Goal: Task Accomplishment & Management: Complete application form

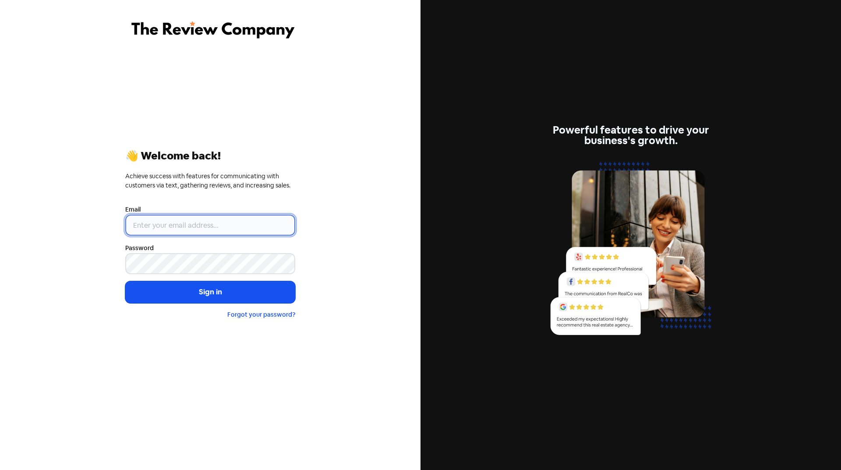
type input "[EMAIL_ADDRESS][DOMAIN_NAME]"
click at [225, 296] on button "Sign in" at bounding box center [210, 292] width 170 height 22
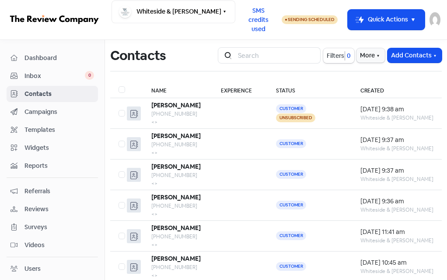
click at [405, 56] on button "Add Contacts" at bounding box center [415, 55] width 54 height 14
click at [375, 71] on button "Add a contact" at bounding box center [395, 74] width 95 height 17
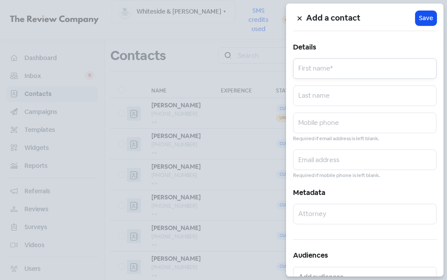
click at [318, 74] on input "text" at bounding box center [365, 68] width 144 height 21
type input "N"
type input "[PERSON_NAME]"
click at [344, 122] on input "text" at bounding box center [365, 123] width 144 height 21
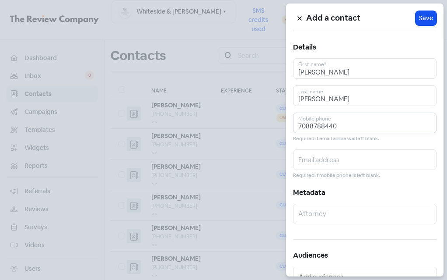
type input "7088788440"
click at [419, 18] on span "Save" at bounding box center [426, 18] width 14 height 9
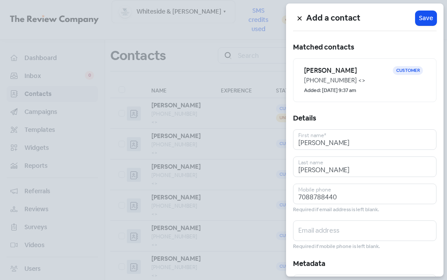
click at [301, 20] on icon at bounding box center [300, 19] width 4 height 4
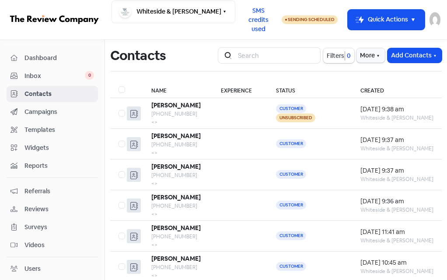
click at [410, 58] on button "Add Contacts" at bounding box center [415, 55] width 54 height 14
click at [381, 76] on button "Add a contact" at bounding box center [395, 74] width 95 height 17
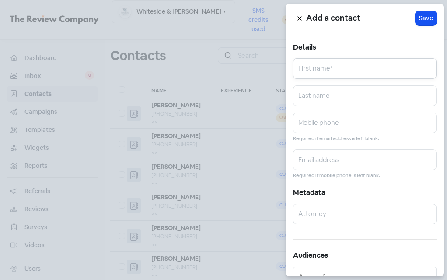
click at [363, 66] on input "text" at bounding box center [365, 68] width 144 height 21
type input "[PERSON_NAME]"
click at [314, 123] on input "text" at bounding box center [365, 123] width 144 height 21
type input "7082520786"
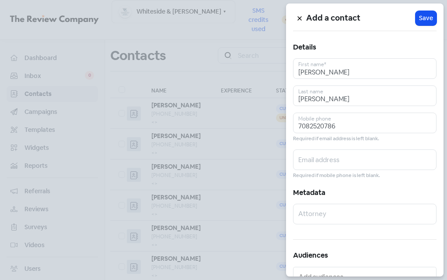
click at [423, 16] on span "Save" at bounding box center [426, 18] width 14 height 9
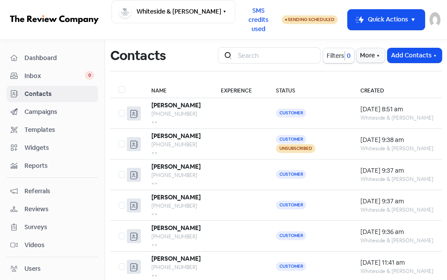
click at [393, 53] on button "Add Contacts" at bounding box center [415, 55] width 54 height 14
click at [370, 74] on button "Add a contact" at bounding box center [395, 74] width 95 height 17
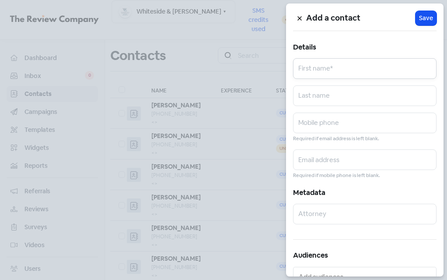
click at [347, 67] on input "text" at bounding box center [365, 68] width 144 height 21
type input "Amauris"
type input "Ramos-Rada"
type input "7734126896"
click at [422, 19] on span "Save" at bounding box center [426, 18] width 14 height 9
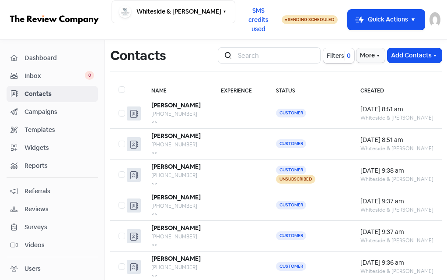
click at [401, 56] on button "Add Contacts" at bounding box center [415, 55] width 54 height 14
click at [373, 75] on button "Add a contact" at bounding box center [395, 74] width 95 height 17
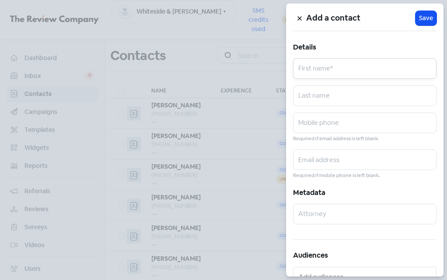
click at [330, 72] on input "text" at bounding box center [365, 68] width 144 height 21
type input "Melvin"
type input "Davenport"
type input "7086922388"
click at [419, 18] on span "Save" at bounding box center [426, 18] width 14 height 9
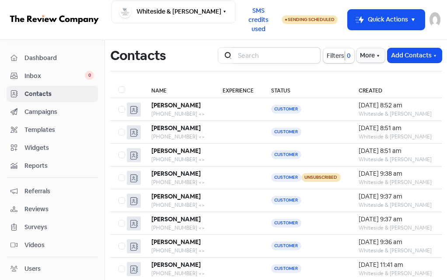
click at [258, 54] on input "search" at bounding box center [277, 55] width 88 height 17
type input "kim"
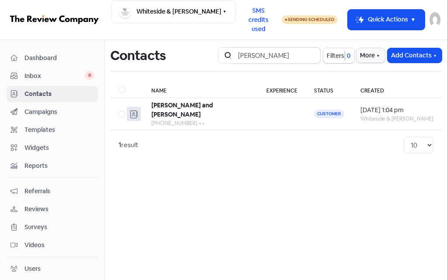
click at [313, 52] on input "kim" at bounding box center [277, 55] width 88 height 17
click at [309, 54] on input "kim" at bounding box center [277, 55] width 88 height 17
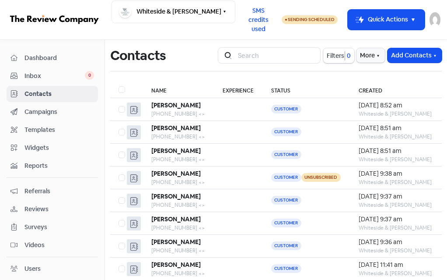
click at [401, 56] on button "Add Contacts" at bounding box center [415, 55] width 54 height 14
click at [379, 72] on button "Add a contact" at bounding box center [395, 74] width 95 height 17
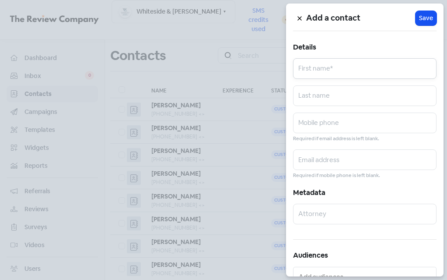
click at [323, 74] on input "text" at bounding box center [365, 68] width 144 height 21
type input "Kimberly"
type input "McGhee"
click at [344, 119] on input "text" at bounding box center [365, 123] width 144 height 21
type input "7737198442"
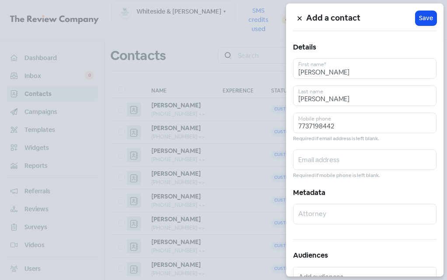
drag, startPoint x: 421, startPoint y: 15, endPoint x: 408, endPoint y: 40, distance: 28.6
click at [422, 15] on span "Save" at bounding box center [426, 18] width 14 height 9
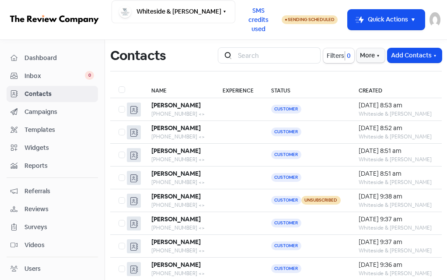
click at [400, 52] on button "Add Contacts" at bounding box center [415, 55] width 54 height 14
click at [366, 71] on button "Add a contact" at bounding box center [395, 74] width 95 height 17
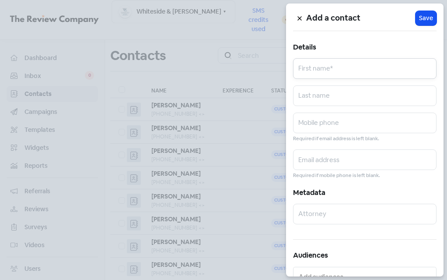
click at [326, 71] on input "text" at bounding box center [365, 68] width 144 height 21
type input "Ashley"
type input "S"
type input "Dziedzic"
click at [329, 120] on input "text" at bounding box center [365, 123] width 144 height 21
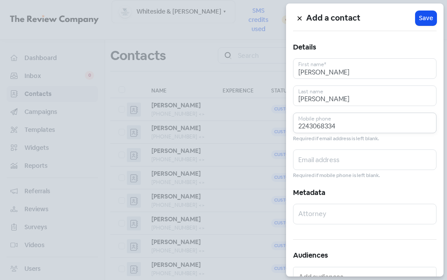
type input "2243068334"
click at [419, 21] on span "Save" at bounding box center [426, 18] width 14 height 9
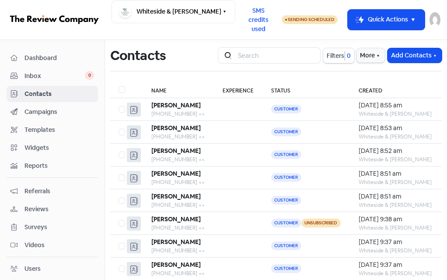
click at [398, 54] on button "Add Contacts" at bounding box center [415, 55] width 54 height 14
click at [373, 74] on button "Add a contact" at bounding box center [395, 74] width 95 height 17
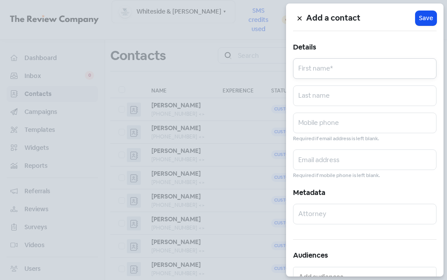
click at [338, 72] on input "text" at bounding box center [365, 68] width 144 height 21
type input "Nicole"
type input "Albert"
type input "8158239153"
click at [421, 20] on span "Save" at bounding box center [426, 18] width 14 height 9
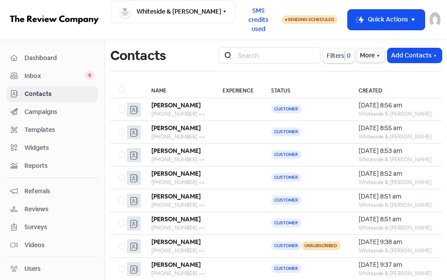
click at [391, 54] on button "Add Contacts" at bounding box center [415, 55] width 54 height 14
click at [357, 77] on button "Add a contact" at bounding box center [395, 74] width 95 height 17
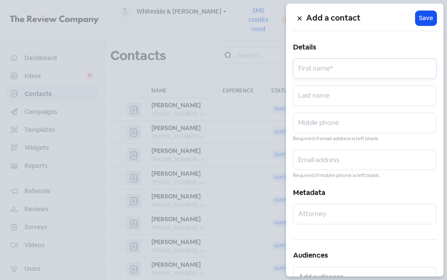
click at [354, 74] on input "text" at bounding box center [365, 68] width 144 height 21
type input "James"
type input "Nowdomski"
type input "8478094687"
click at [421, 23] on button "Icon For Loading Save" at bounding box center [426, 18] width 21 height 14
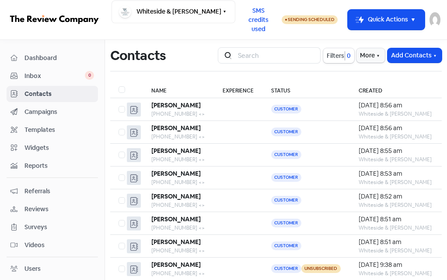
click at [403, 55] on button "Add Contacts" at bounding box center [415, 55] width 54 height 14
click at [376, 72] on button "Add a contact" at bounding box center [395, 74] width 95 height 17
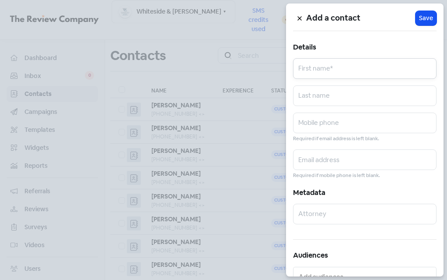
click at [331, 72] on input "text" at bounding box center [365, 68] width 144 height 21
type input "Alan"
type input "Lopez"
type input "7086551850"
click at [427, 20] on span "Save" at bounding box center [426, 18] width 14 height 9
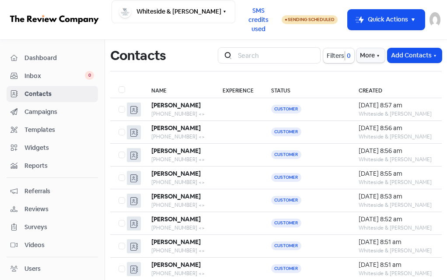
click at [398, 56] on button "Add Contacts" at bounding box center [415, 55] width 54 height 14
click at [369, 72] on button "Add a contact" at bounding box center [395, 74] width 95 height 17
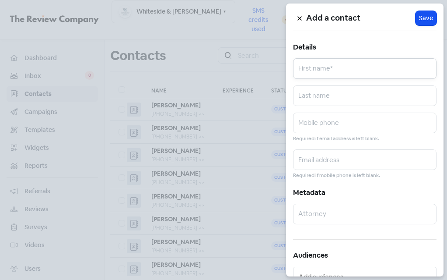
click at [351, 68] on input "text" at bounding box center [365, 68] width 144 height 21
type input "Derrick"
type input "Taylor"
type input "2247757484"
click at [423, 20] on span "Save" at bounding box center [426, 18] width 14 height 9
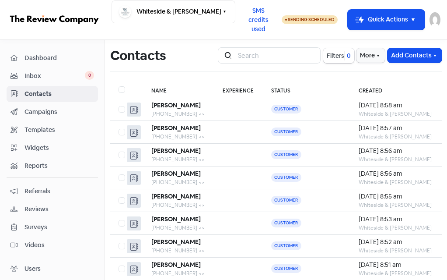
click at [397, 59] on button "Add Contacts" at bounding box center [415, 55] width 54 height 14
click at [369, 74] on button "Add a contact" at bounding box center [395, 74] width 95 height 17
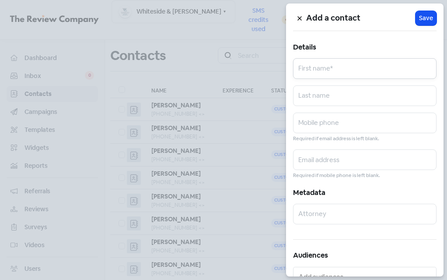
click at [339, 72] on input "text" at bounding box center [365, 68] width 144 height 21
type input "Rosa A"
type input "Sandoval"
type input "7737040694"
click at [424, 16] on span "Save" at bounding box center [426, 18] width 14 height 9
